Goal: Task Accomplishment & Management: Manage account settings

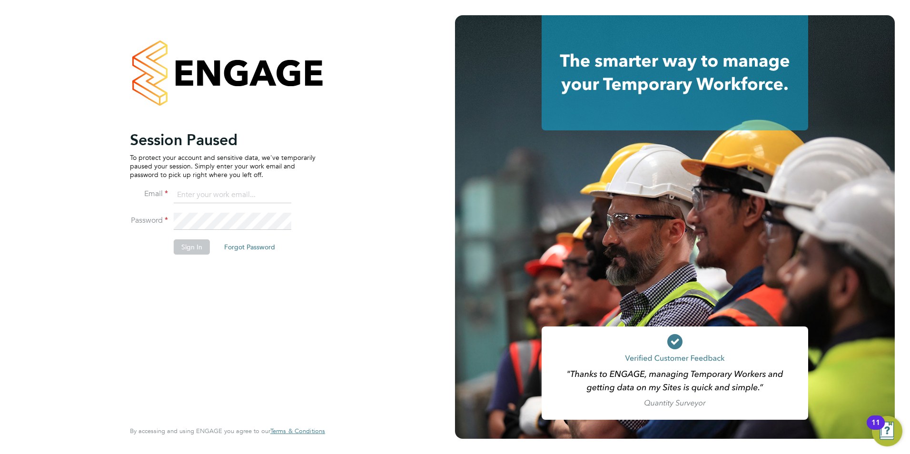
click at [235, 198] on input at bounding box center [233, 195] width 118 height 17
drag, startPoint x: 395, startPoint y: 362, endPoint x: 531, endPoint y: 446, distance: 159.8
click at [395, 362] on div "Session Paused To protect your account and sensitive data, we've temporarily pa…" at bounding box center [227, 227] width 455 height 454
click at [371, 422] on div "Session Paused To protect your account and sensitive data, we've temporarily pa…" at bounding box center [227, 227] width 455 height 454
click at [266, 190] on input at bounding box center [233, 195] width 118 height 17
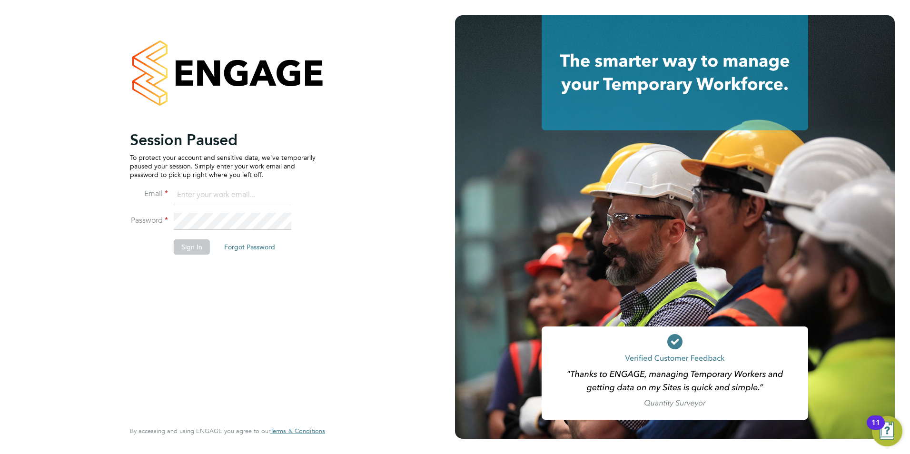
type input "[EMAIL_ADDRESS][DOMAIN_NAME]"
click at [201, 246] on button "Sign In" at bounding box center [192, 247] width 36 height 15
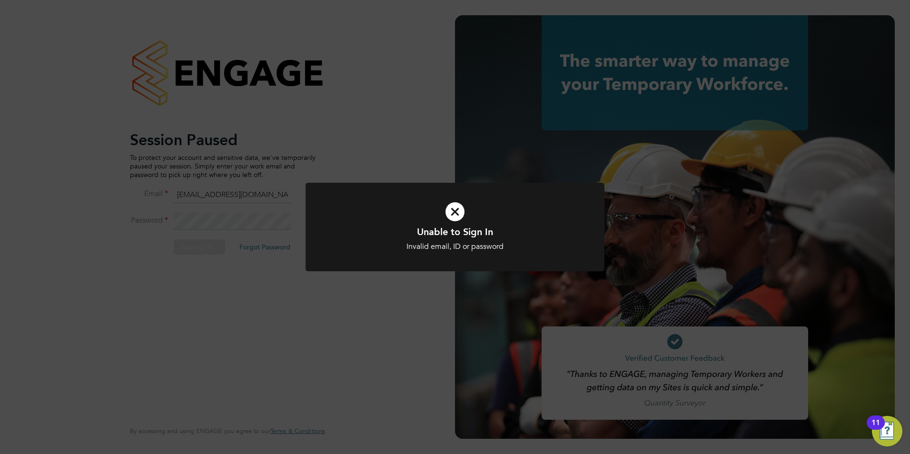
click at [358, 320] on div "Unable to Sign In Invalid email, ID or password Cancel Okay" at bounding box center [455, 227] width 910 height 454
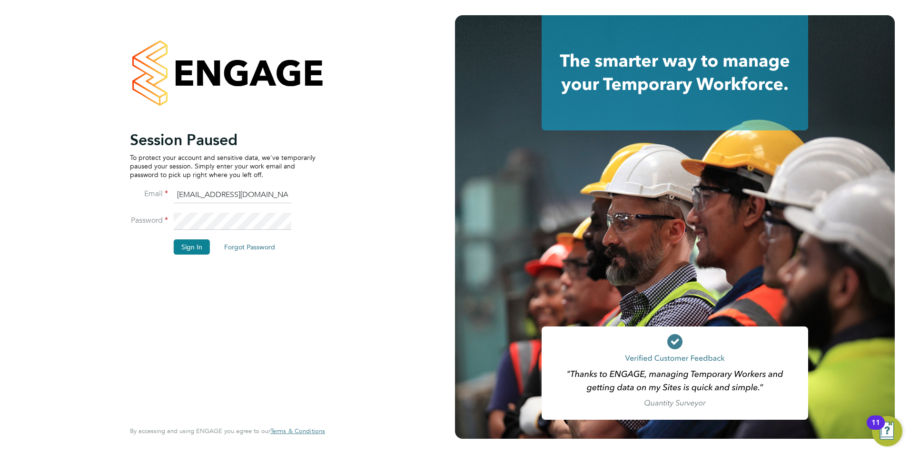
click at [232, 209] on li "Email [EMAIL_ADDRESS][DOMAIN_NAME]" at bounding box center [223, 200] width 186 height 27
click at [200, 242] on button "Sign In" at bounding box center [192, 247] width 36 height 15
